Goal: Transaction & Acquisition: Download file/media

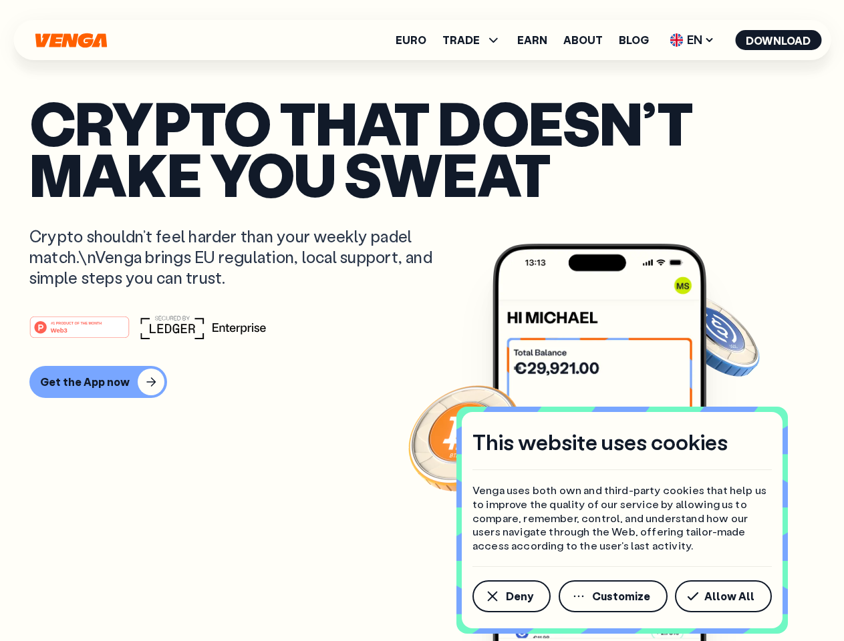
click at [422, 321] on div "#1 PRODUCT OF THE MONTH Web3" at bounding box center [421, 327] width 785 height 24
click at [510, 597] on span "Deny" at bounding box center [519, 596] width 27 height 11
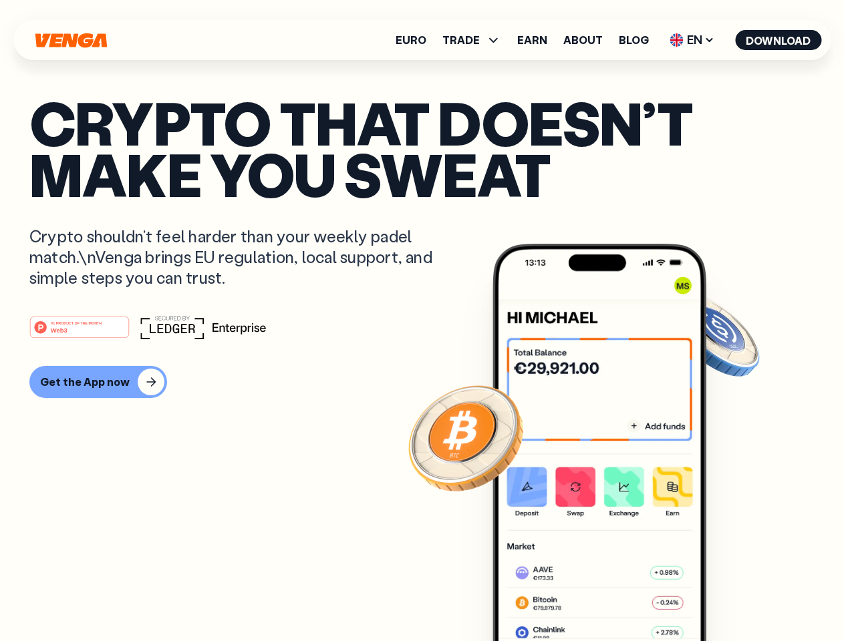
click at [614, 597] on img at bounding box center [599, 468] width 214 height 448
click at [726, 597] on article "Crypto that doesn’t make you sweat Crypto shouldn’t feel harder than your weekl…" at bounding box center [421, 347] width 785 height 501
click at [476, 40] on span "TRADE" at bounding box center [460, 40] width 37 height 11
click at [692, 40] on span "EN" at bounding box center [692, 39] width 54 height 21
click at [778, 40] on button "Download" at bounding box center [778, 40] width 86 height 20
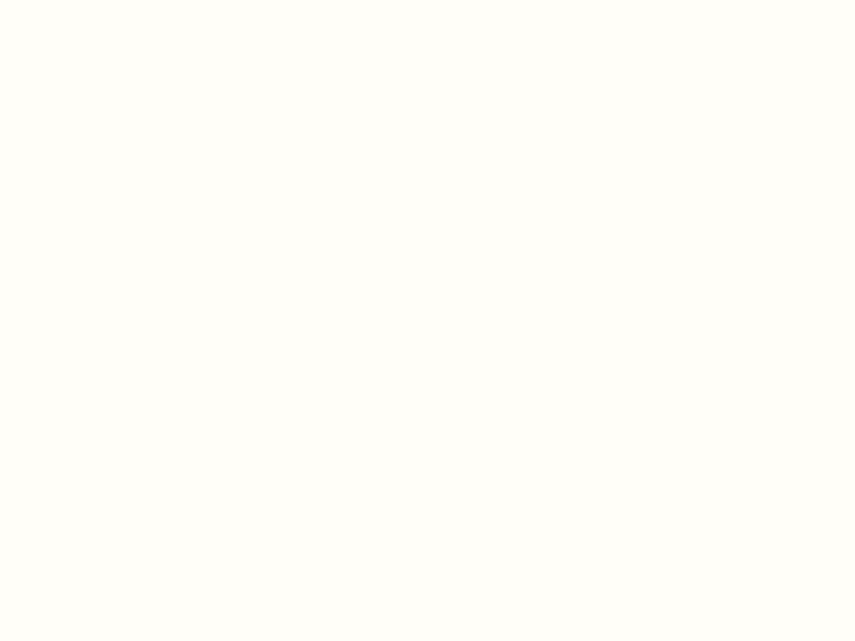
click at [96, 0] on html "This website uses cookies Venga uses both own and third-party cookies that help…" at bounding box center [427, 0] width 855 height 0
click at [82, 0] on html "This website uses cookies Venga uses both own and third-party cookies that help…" at bounding box center [427, 0] width 855 height 0
